Goal: Task Accomplishment & Management: Use online tool/utility

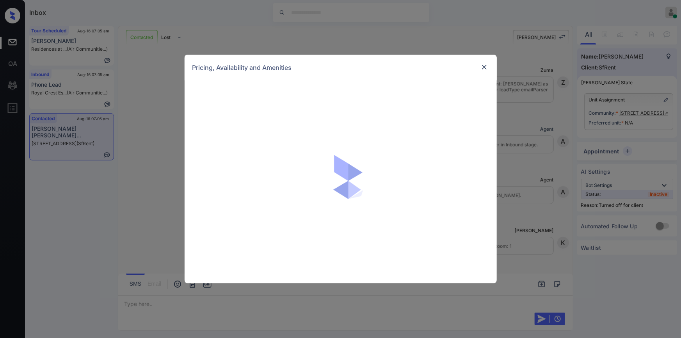
scroll to position [1830, 0]
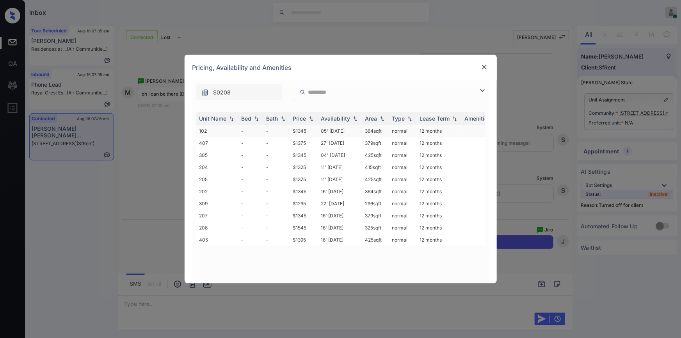
click at [302, 130] on td "$1345" at bounding box center [304, 131] width 28 height 12
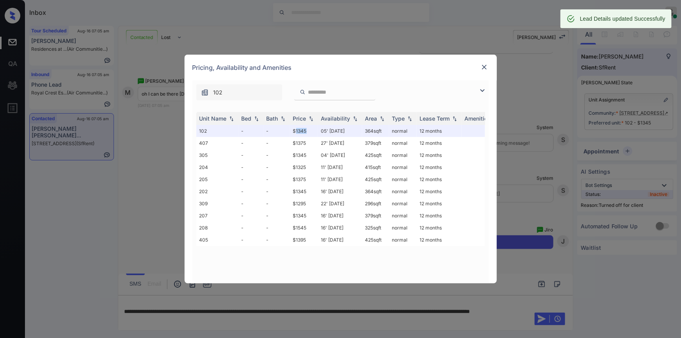
click at [484, 68] on img at bounding box center [485, 67] width 8 height 8
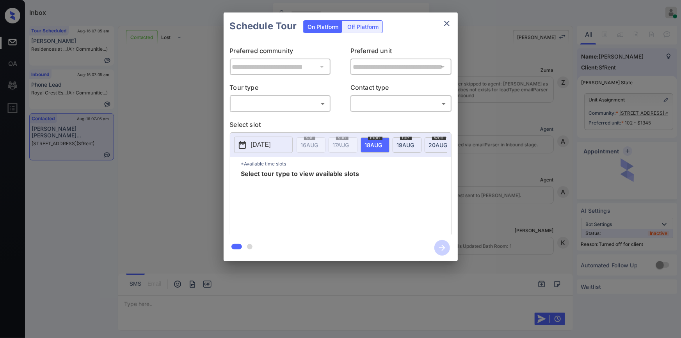
scroll to position [1830, 0]
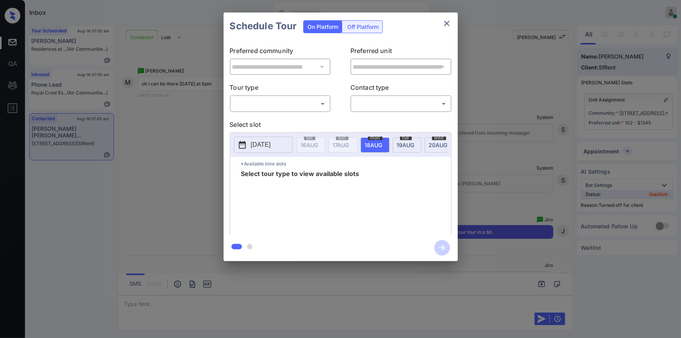
click at [369, 30] on div "Off Platform" at bounding box center [363, 27] width 39 height 12
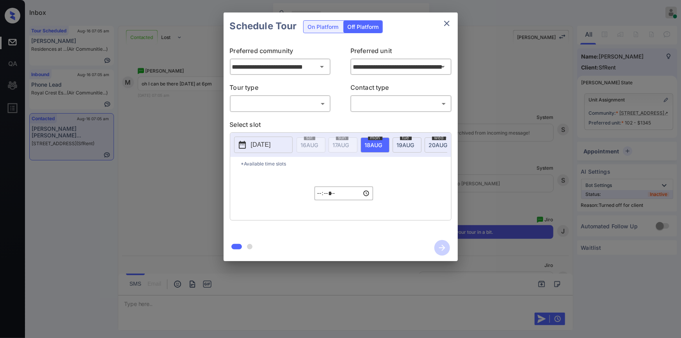
click at [273, 101] on body "Inbox Jiro Alonzo Online Set yourself offline Set yourself on break Profile Swi…" at bounding box center [340, 169] width 681 height 338
click at [263, 123] on li "In Person" at bounding box center [280, 121] width 96 height 14
type input "********"
click at [386, 98] on body "Inbox Jiro Alonzo Online Set yourself offline Set yourself on break Profile Swi…" at bounding box center [340, 169] width 681 height 338
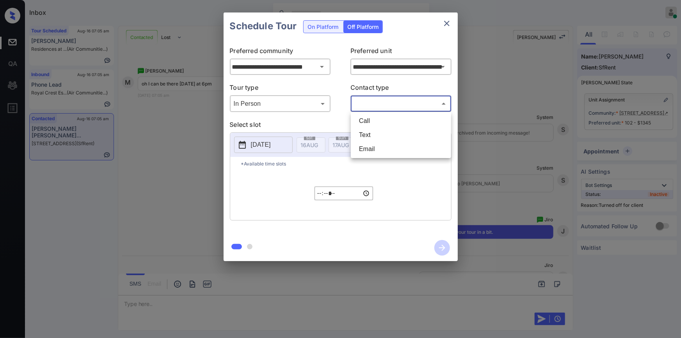
click at [373, 133] on li "Text" at bounding box center [401, 135] width 96 height 14
type input "****"
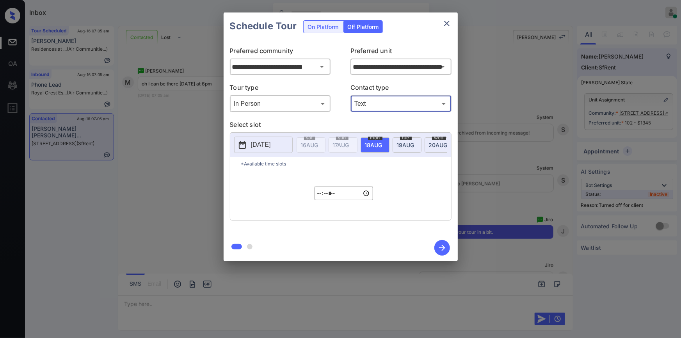
click at [253, 146] on p "2025-08-17" at bounding box center [261, 144] width 20 height 9
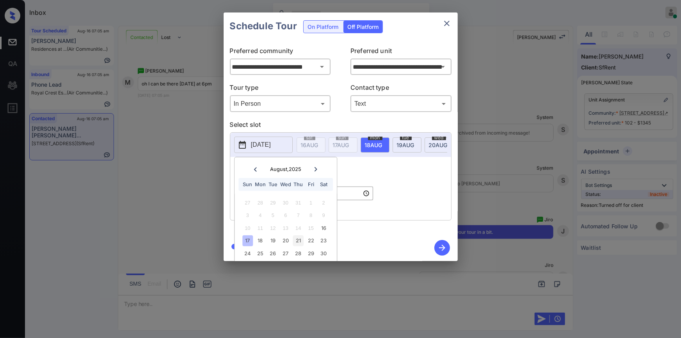
click at [297, 240] on div "21" at bounding box center [298, 240] width 11 height 11
click at [399, 197] on div "*Available time slots ***** ​" at bounding box center [340, 188] width 221 height 63
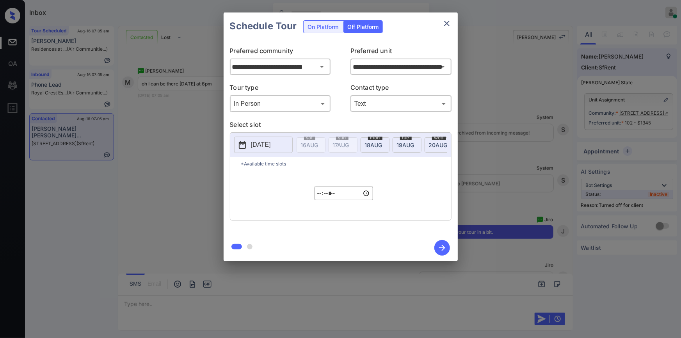
click at [320, 200] on input "*****" at bounding box center [344, 194] width 59 height 14
type input "*****"
click at [441, 246] on icon "button" at bounding box center [442, 248] width 16 height 16
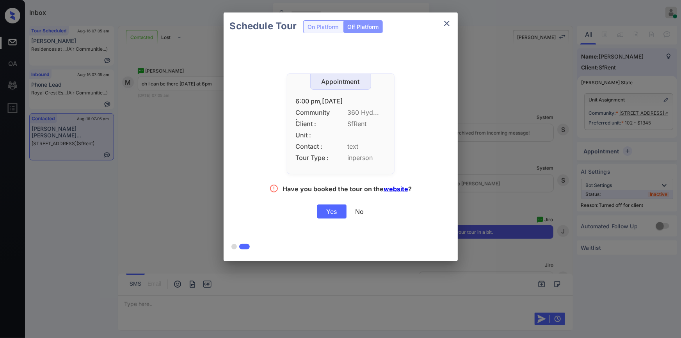
click at [324, 207] on div "Yes" at bounding box center [331, 212] width 29 height 14
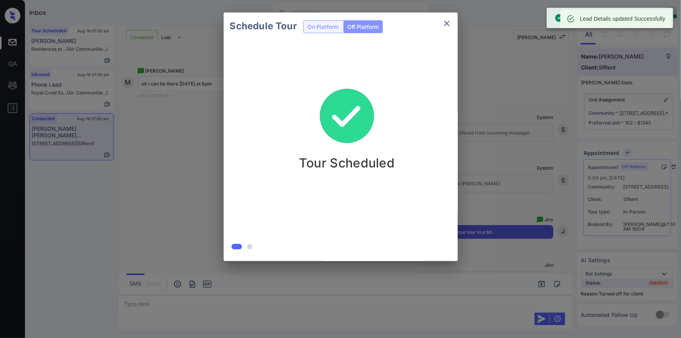
click at [448, 24] on icon "close" at bounding box center [446, 23] width 5 height 5
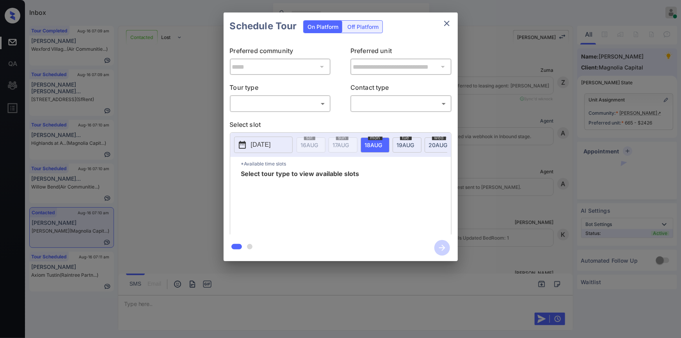
scroll to position [625, 0]
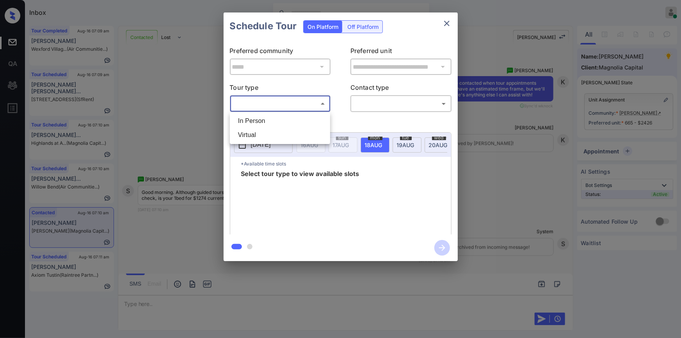
click at [283, 103] on body "Inbox Jiro Alonzo Online Set yourself offline Set yourself on break Profile Swi…" at bounding box center [340, 169] width 681 height 338
click at [273, 119] on li "In Person" at bounding box center [280, 121] width 96 height 14
type input "********"
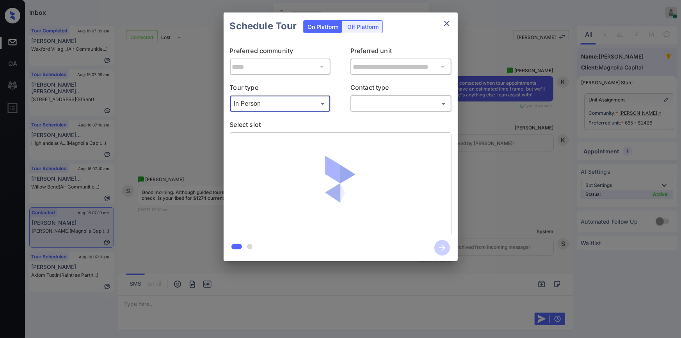
click at [381, 100] on body "Inbox Jiro Alonzo Online Set yourself offline Set yourself on break Profile Swi…" at bounding box center [340, 169] width 681 height 338
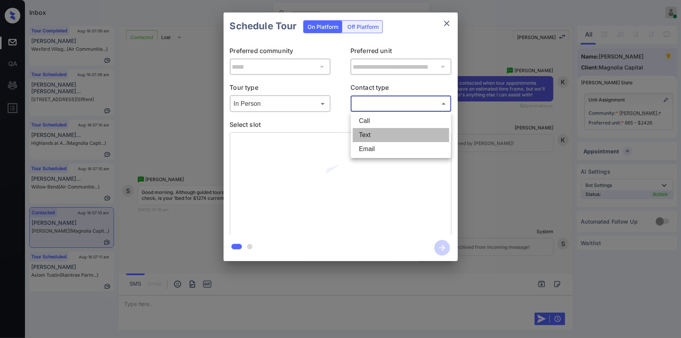
click at [367, 128] on li "Text" at bounding box center [401, 135] width 96 height 14
type input "****"
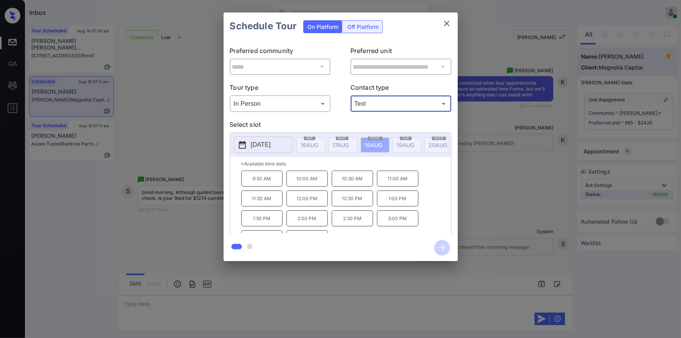
click at [271, 152] on button "2025-08-18" at bounding box center [263, 145] width 59 height 16
click at [196, 144] on div "**********" at bounding box center [340, 137] width 681 height 274
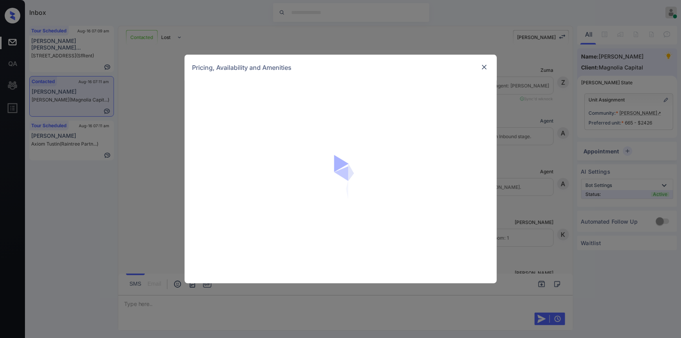
scroll to position [673, 0]
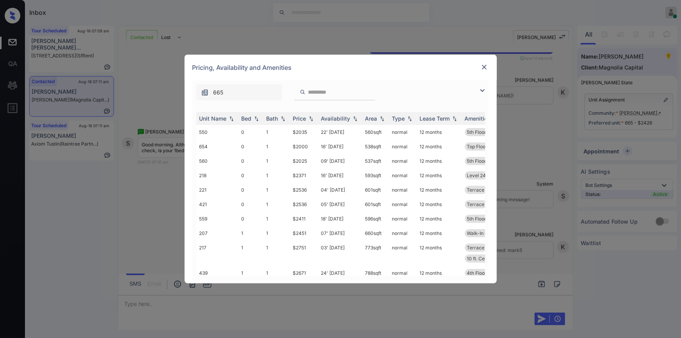
click at [478, 90] on img at bounding box center [482, 90] width 9 height 9
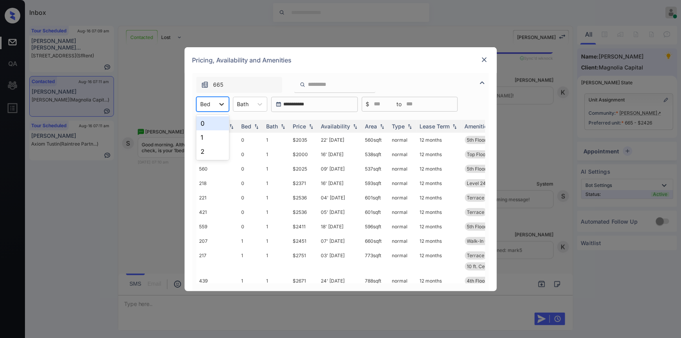
click at [219, 107] on icon at bounding box center [222, 104] width 8 height 8
click at [207, 134] on div "1" at bounding box center [212, 137] width 33 height 14
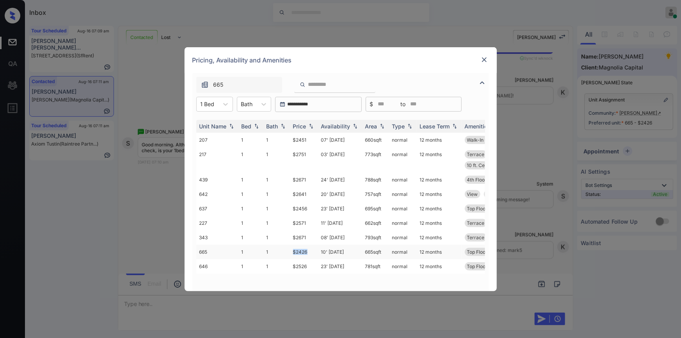
drag, startPoint x: 290, startPoint y: 254, endPoint x: 314, endPoint y: 250, distance: 24.1
click at [314, 250] on td "$2426" at bounding box center [304, 252] width 28 height 14
copy td "$2426"
click at [483, 61] on img at bounding box center [485, 60] width 8 height 8
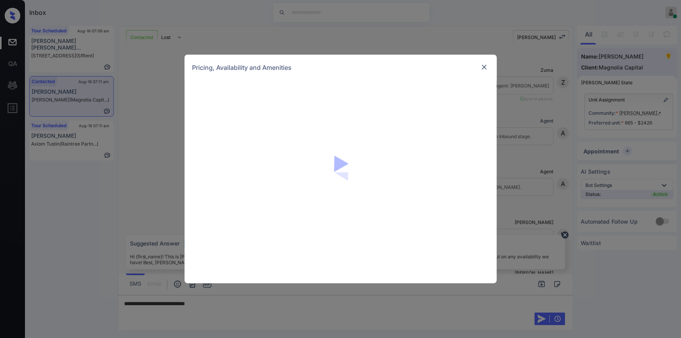
scroll to position [673, 0]
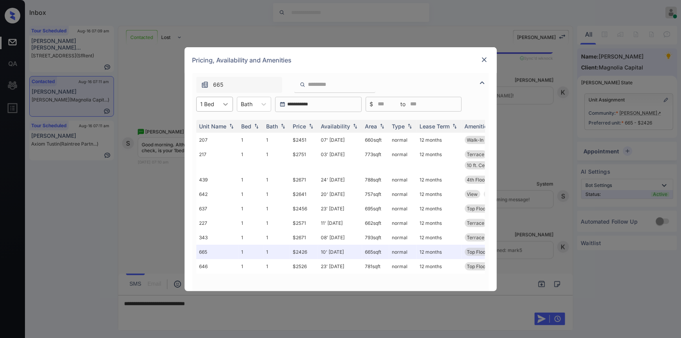
click at [220, 107] on div at bounding box center [226, 104] width 14 height 14
click at [208, 125] on div "0" at bounding box center [214, 123] width 37 height 14
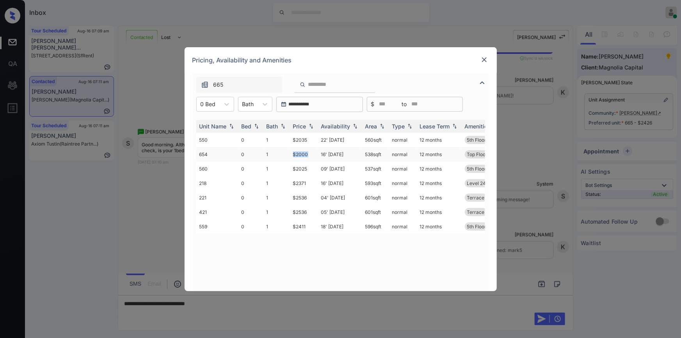
drag, startPoint x: 287, startPoint y: 152, endPoint x: 310, endPoint y: 150, distance: 22.7
click at [310, 150] on tr "654 0 1 $2000 16' [DATE] 538 sqft normal 12 months Top Floor Level 24" at bounding box center [400, 154] width 408 height 14
copy tr "$2000"
click at [483, 59] on img at bounding box center [485, 60] width 8 height 8
